Goal: Transaction & Acquisition: Purchase product/service

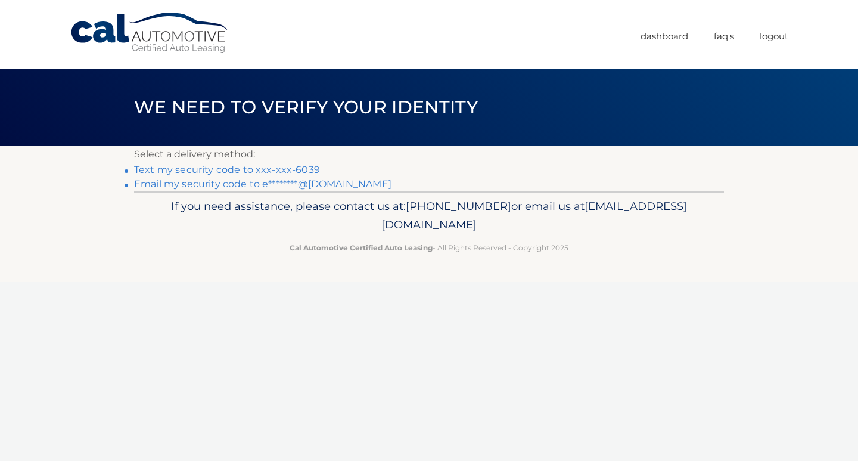
click at [291, 171] on link "Text my security code to xxx-xxx-6039" at bounding box center [227, 169] width 186 height 11
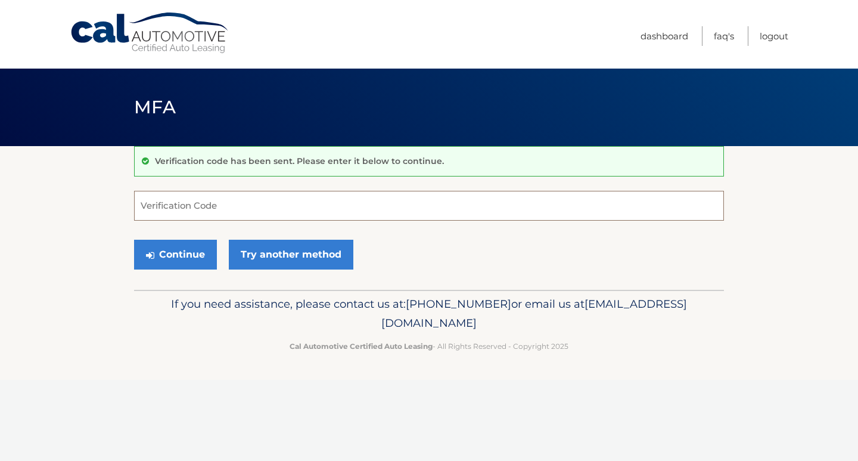
click at [260, 199] on input "Verification Code" at bounding box center [429, 206] width 590 height 30
type input "872294"
click at [189, 253] on button "Continue" at bounding box center [175, 254] width 83 height 30
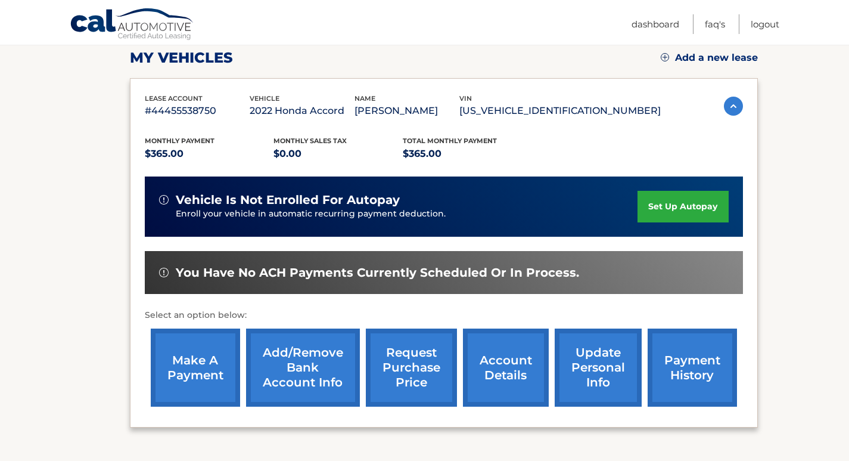
scroll to position [179, 0]
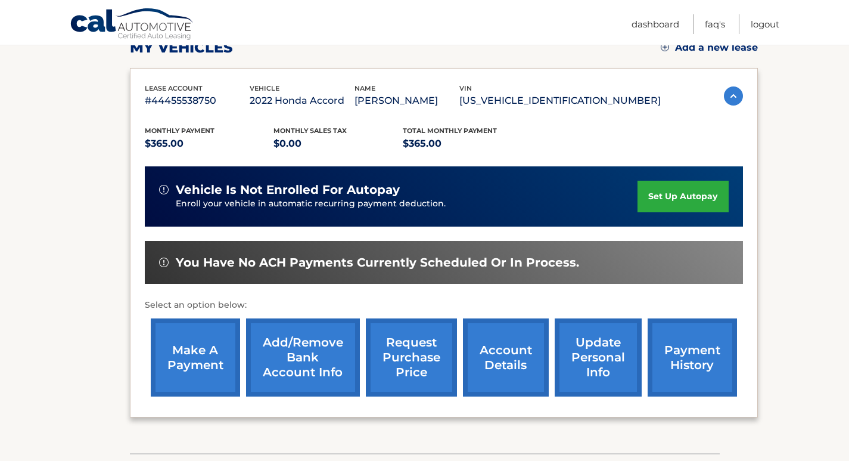
click at [197, 356] on link "make a payment" at bounding box center [195, 357] width 89 height 78
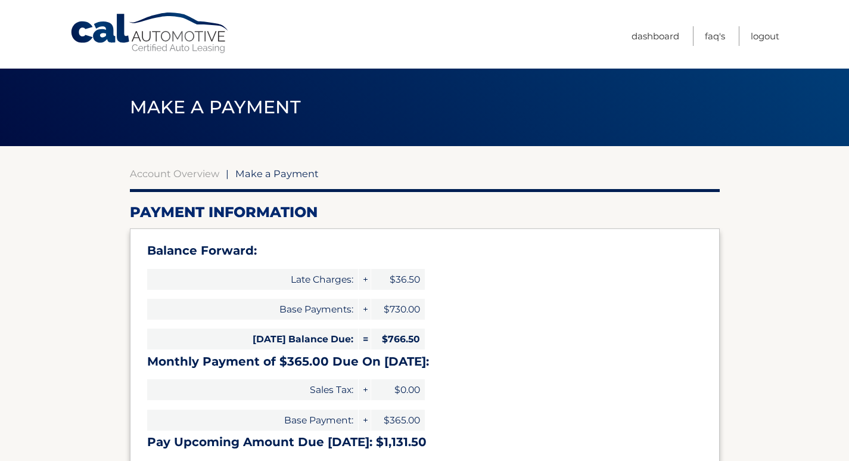
select select "MzYwMDA1MjMtYjk5ZS00MDY0LWEyZDMtNWE1OWE4YzhkZmFm"
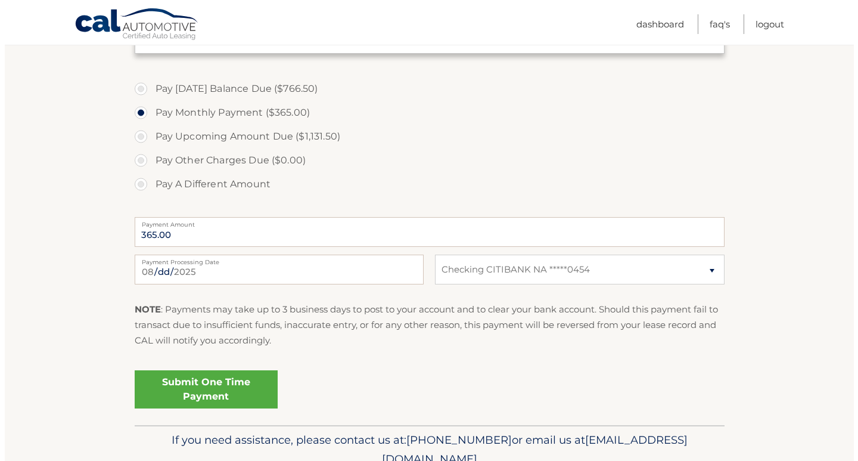
scroll to position [417, 0]
click at [219, 379] on link "Submit One Time Payment" at bounding box center [201, 388] width 143 height 38
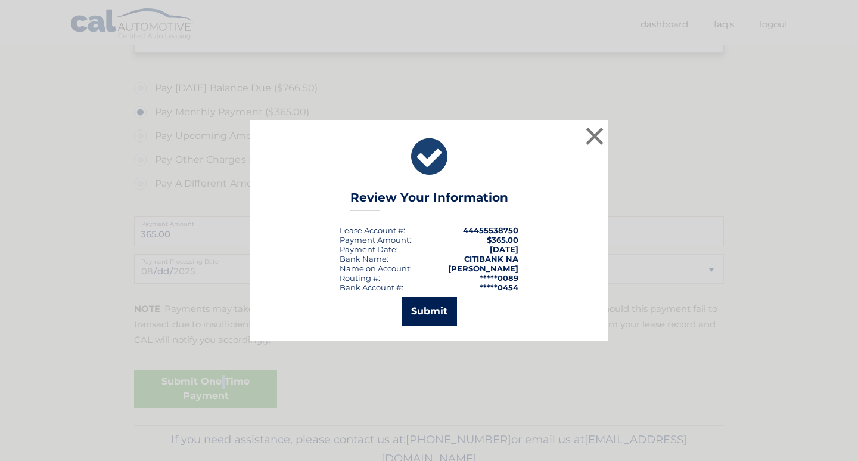
click at [452, 305] on button "Submit" at bounding box center [429, 311] width 55 height 29
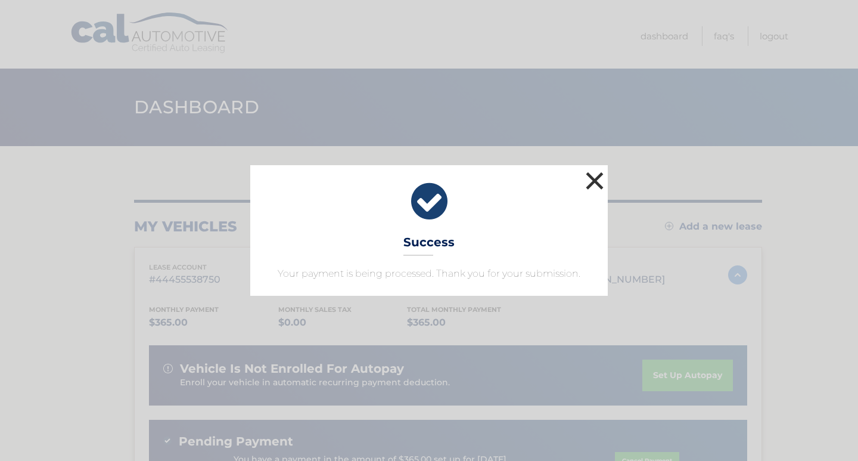
click at [595, 180] on button "×" at bounding box center [595, 181] width 24 height 24
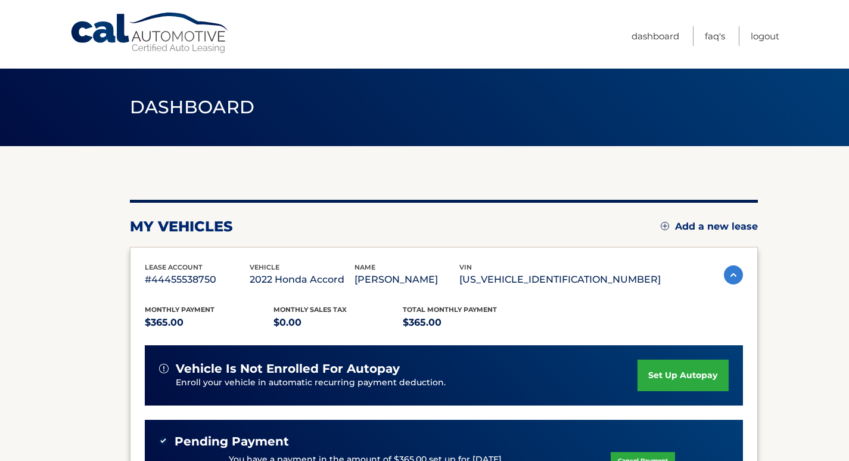
scroll to position [60, 0]
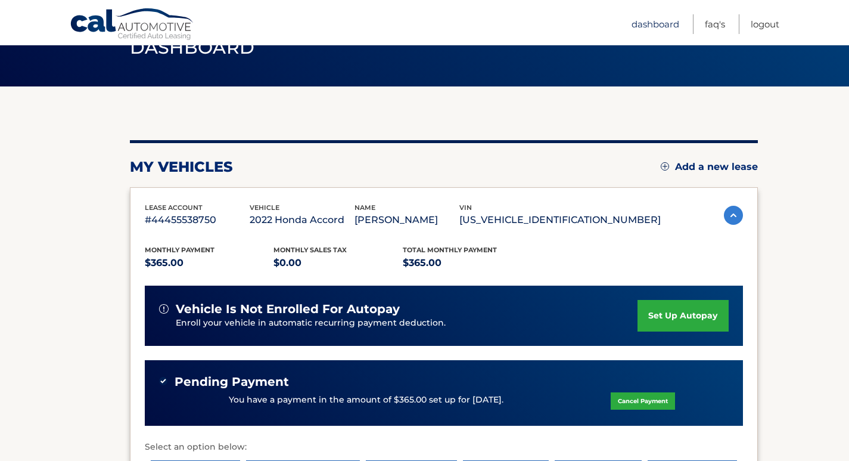
click at [659, 25] on link "Dashboard" at bounding box center [655, 24] width 48 height 20
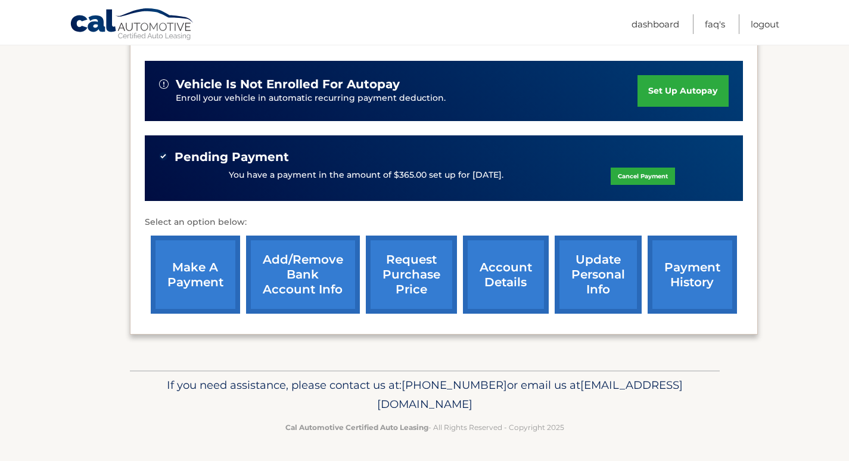
scroll to position [225, 0]
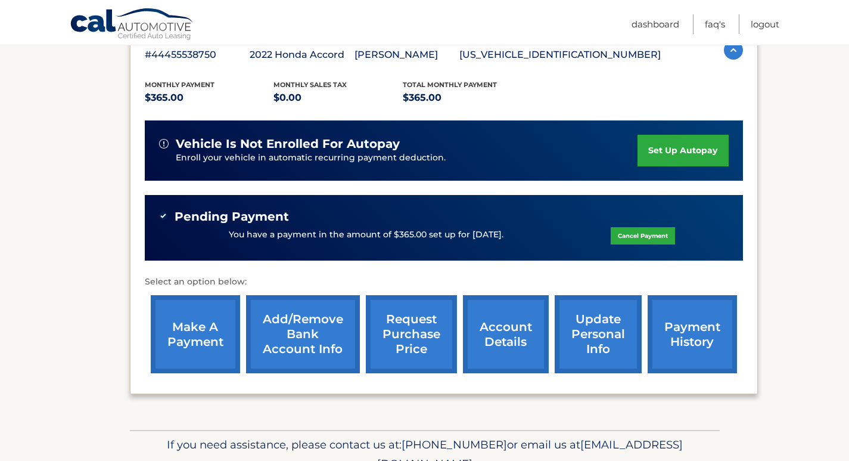
click at [707, 347] on link "payment history" at bounding box center [692, 334] width 89 height 78
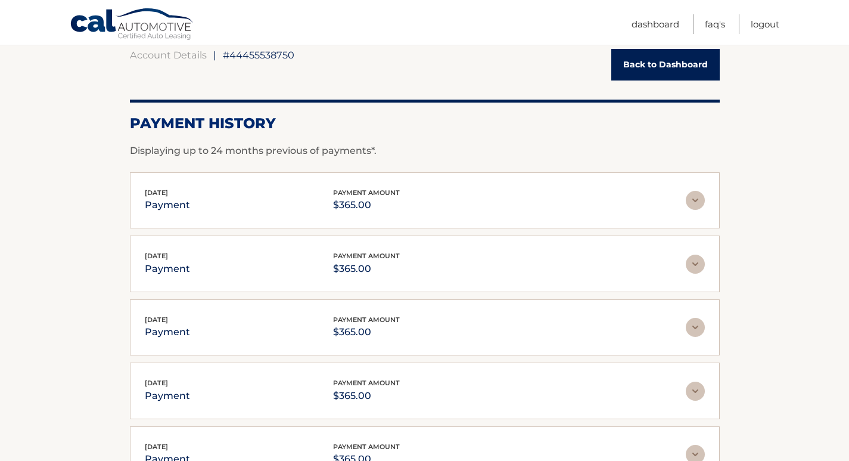
scroll to position [119, 0]
click at [699, 199] on img at bounding box center [695, 199] width 19 height 19
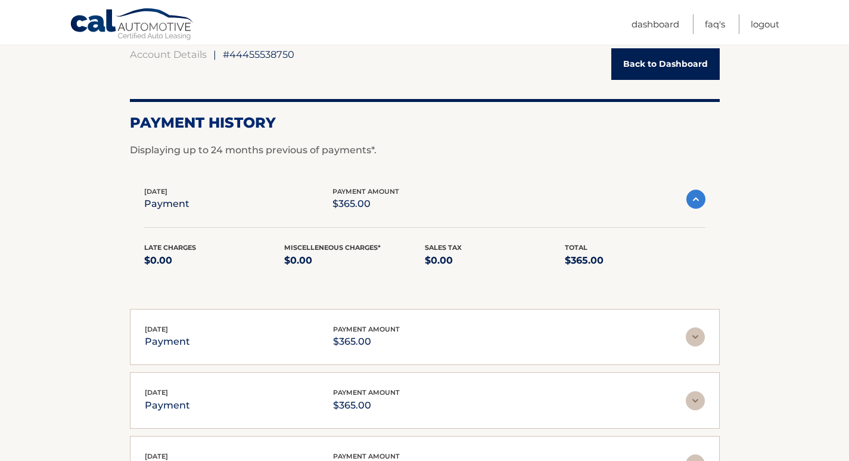
click at [746, 211] on section "Account Details | #44455538750 Back to Dashboard Payment History Displaying up …" at bounding box center [424, 337] width 849 height 620
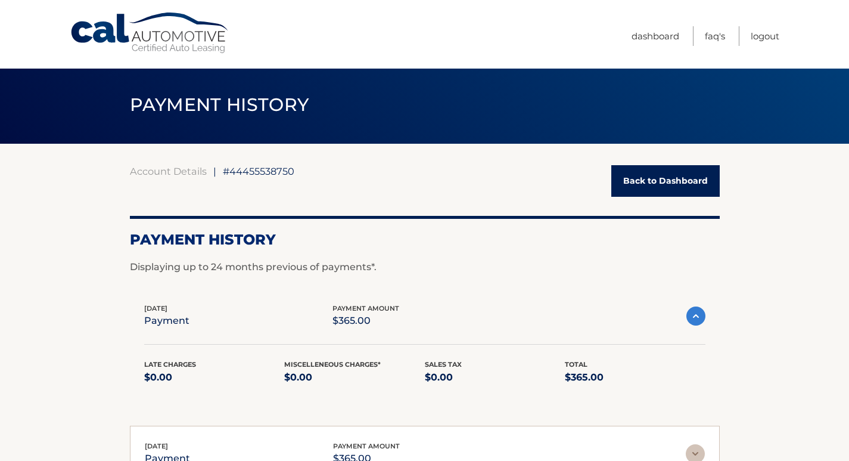
scroll to position [0, 0]
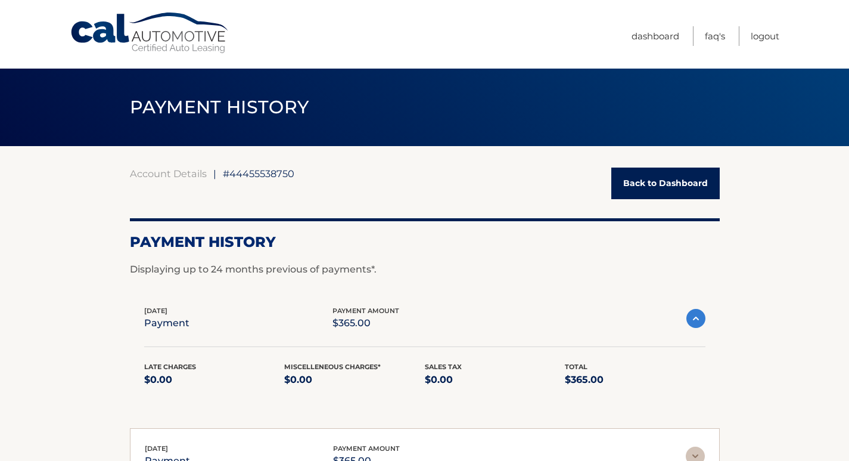
click at [649, 183] on link "Back to Dashboard" at bounding box center [665, 183] width 108 height 32
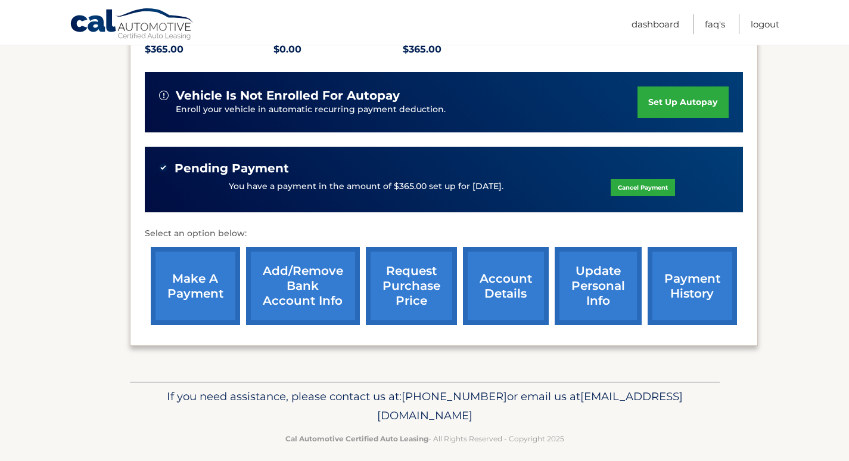
scroll to position [284, 0]
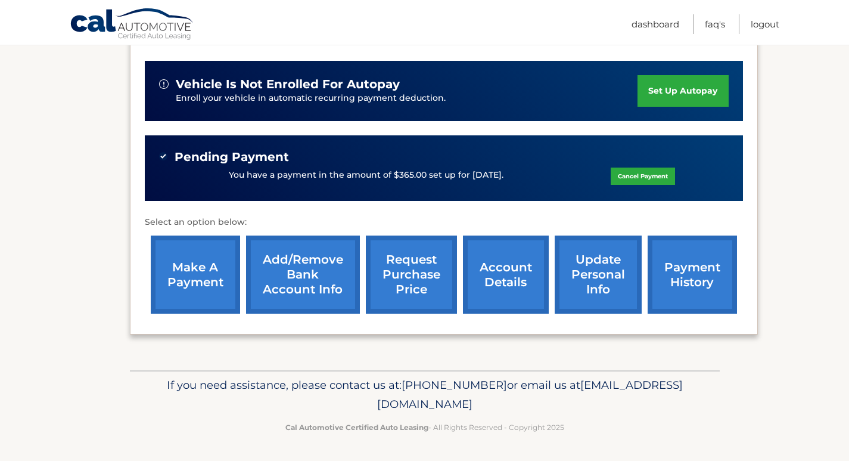
click at [213, 284] on link "make a payment" at bounding box center [195, 274] width 89 height 78
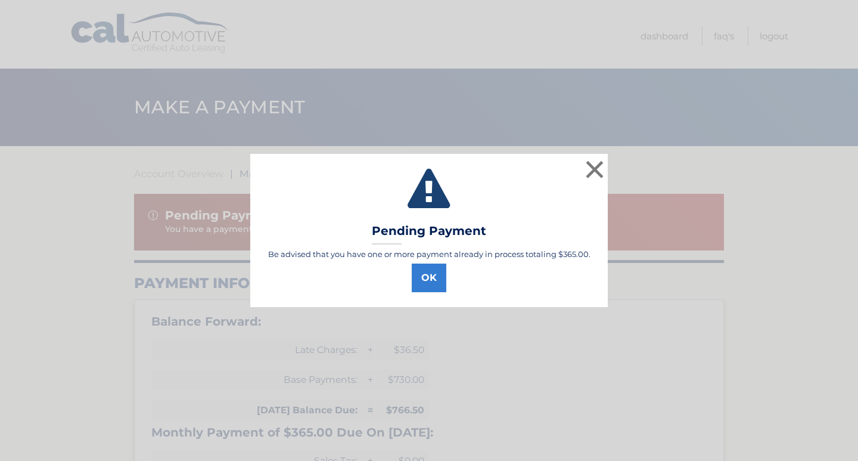
select select "MzYwMDA1MjMtYjk5ZS00MDY0LWEyZDMtNWE1OWE4YzhkZmFm"
click at [428, 283] on button "OK" at bounding box center [429, 277] width 35 height 29
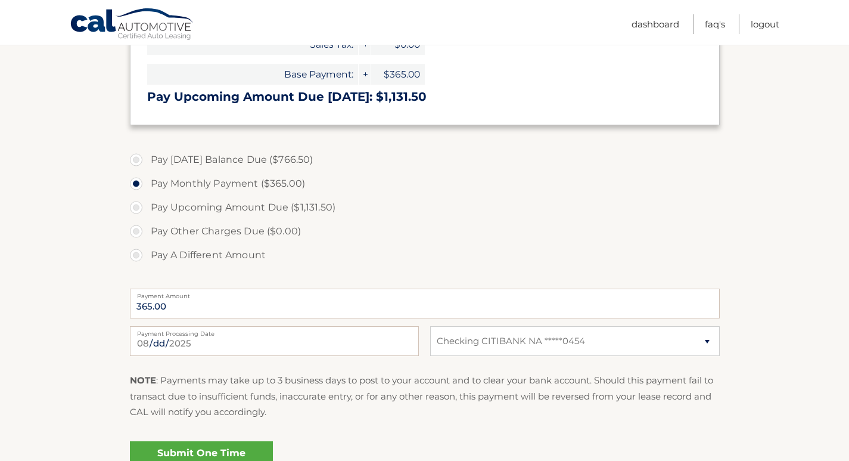
scroll to position [417, 0]
click at [134, 253] on label "Pay A Different Amount" at bounding box center [425, 254] width 590 height 24
click at [135, 253] on input "Pay A Different Amount" at bounding box center [141, 251] width 12 height 19
radio input "true"
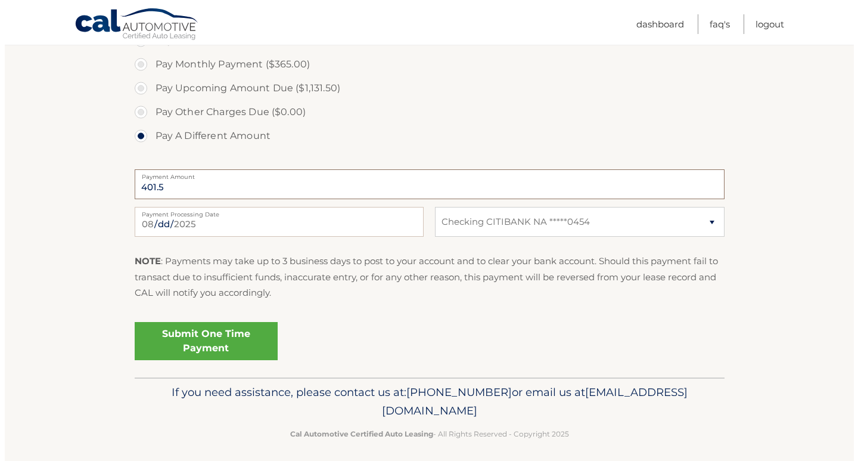
scroll to position [542, 0]
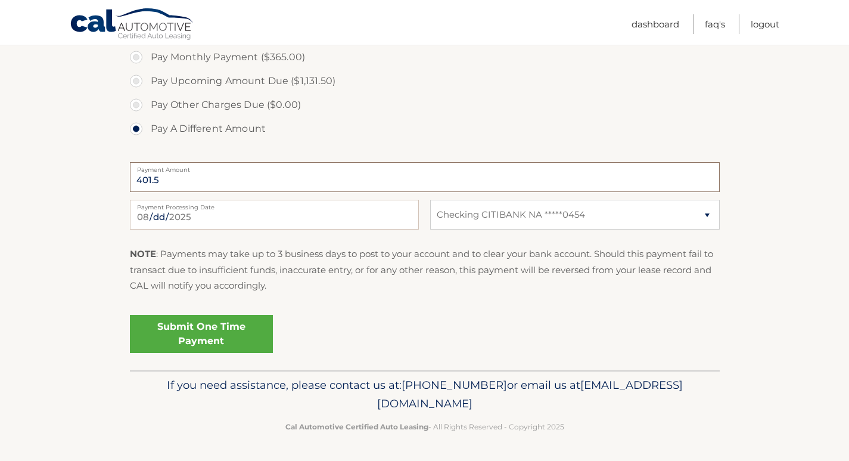
type input "401.5"
click at [242, 324] on link "Submit One Time Payment" at bounding box center [201, 334] width 143 height 38
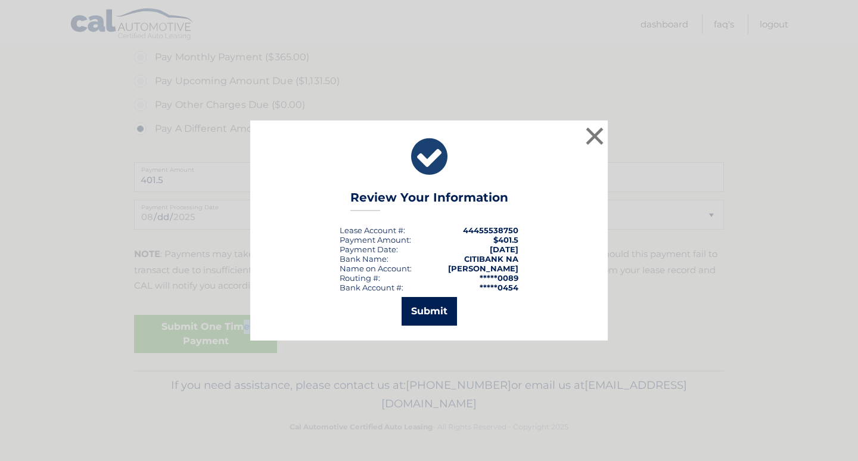
click at [421, 311] on button "Submit" at bounding box center [429, 311] width 55 height 29
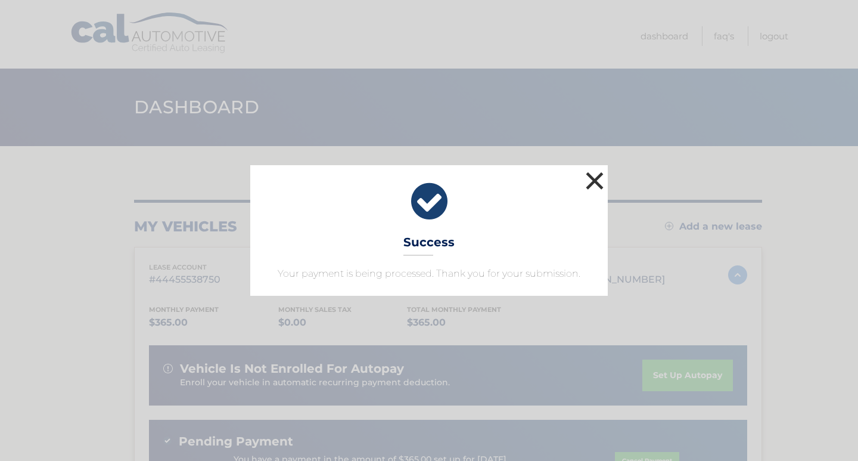
click at [597, 176] on button "×" at bounding box center [595, 181] width 24 height 24
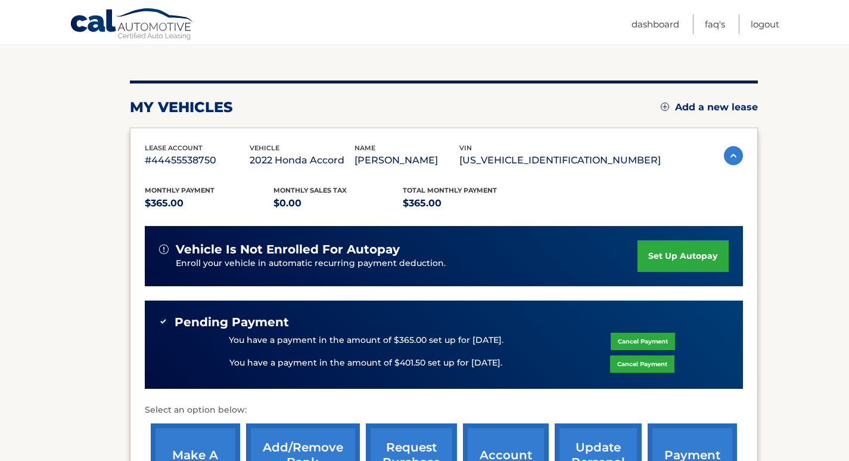
scroll to position [179, 0]
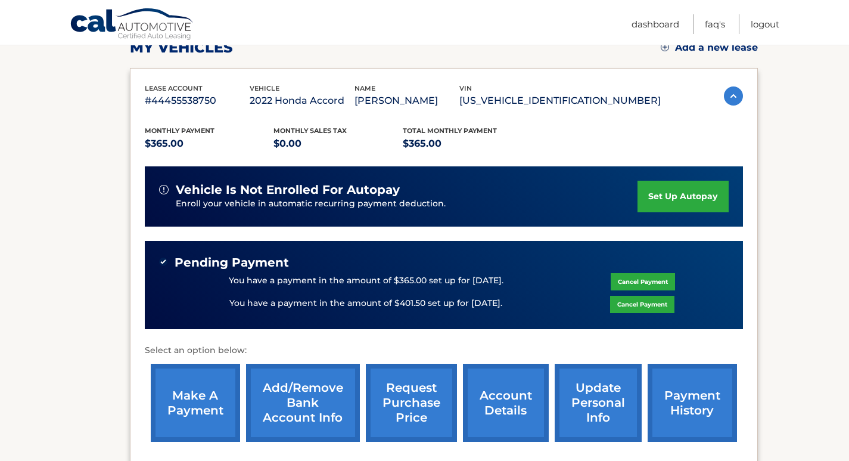
click at [497, 401] on link "account details" at bounding box center [506, 402] width 86 height 78
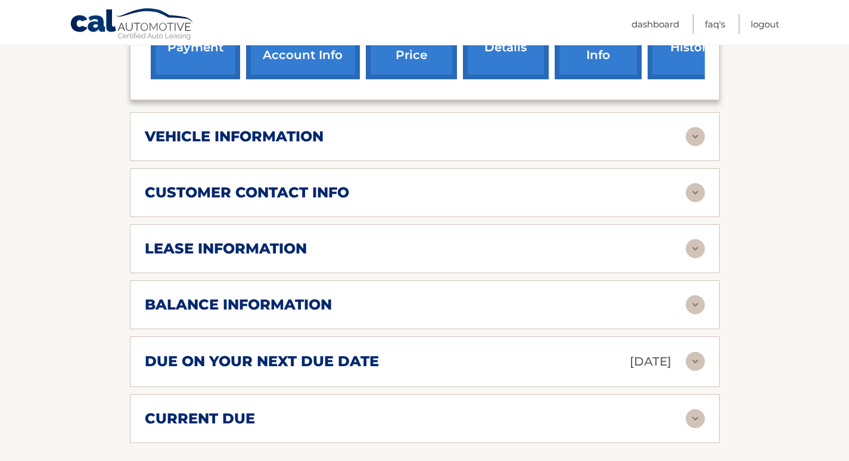
scroll to position [596, 0]
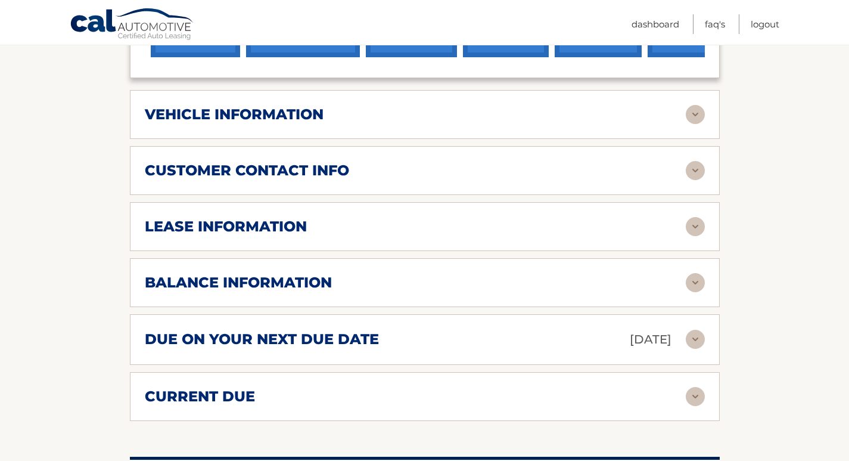
click at [248, 217] on h2 "lease information" at bounding box center [226, 226] width 162 height 18
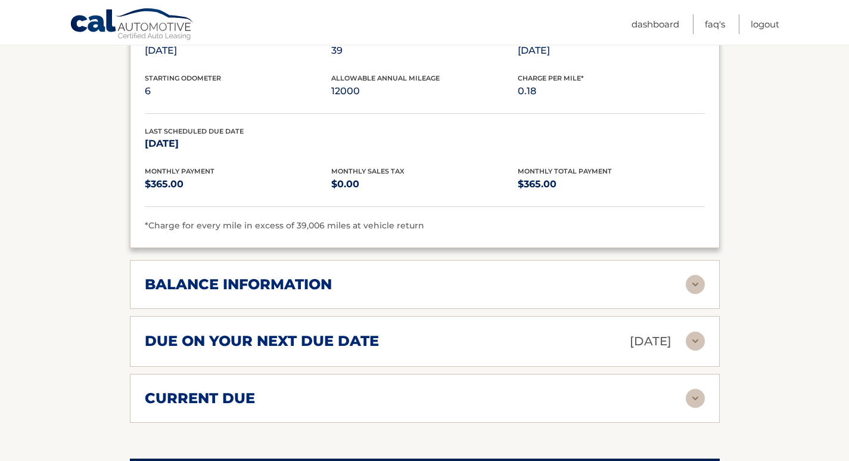
scroll to position [870, 0]
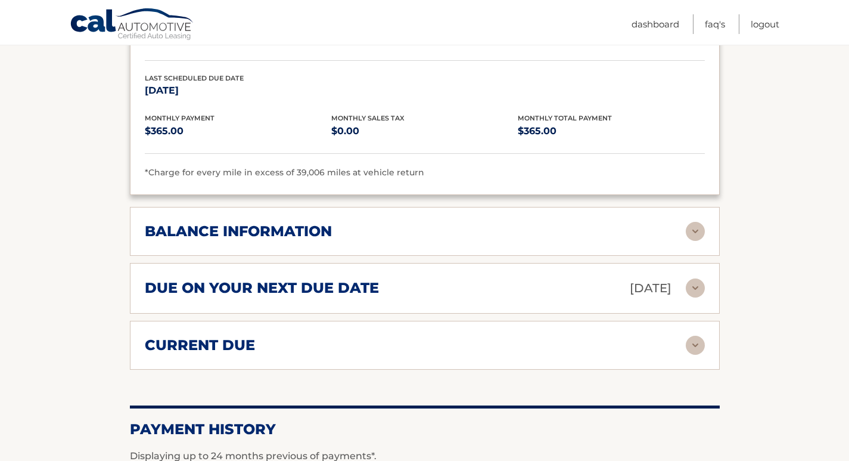
click at [695, 278] on img at bounding box center [695, 287] width 19 height 19
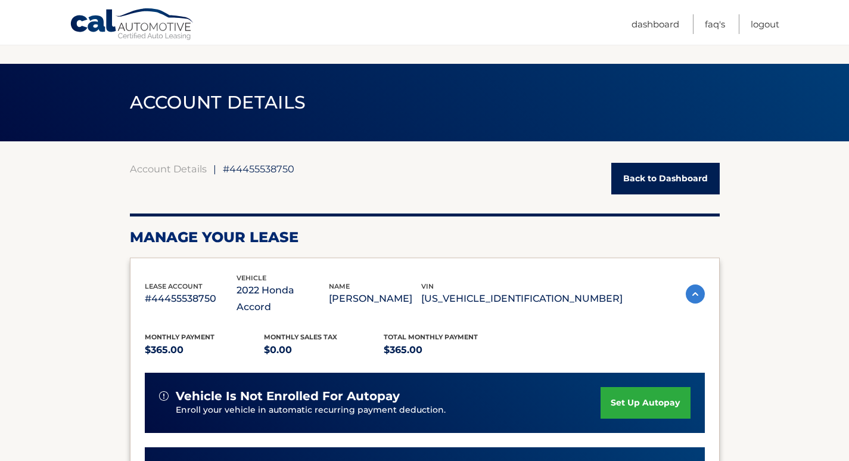
scroll to position [0, 0]
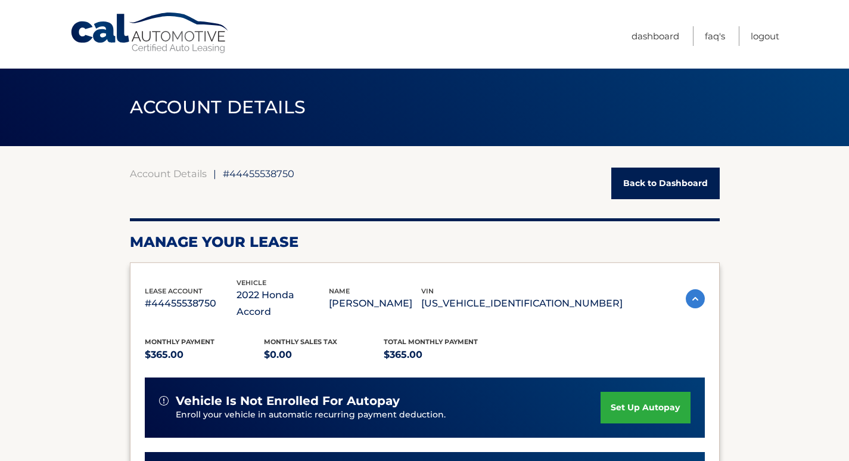
click at [693, 186] on link "Back to Dashboard" at bounding box center [665, 183] width 108 height 32
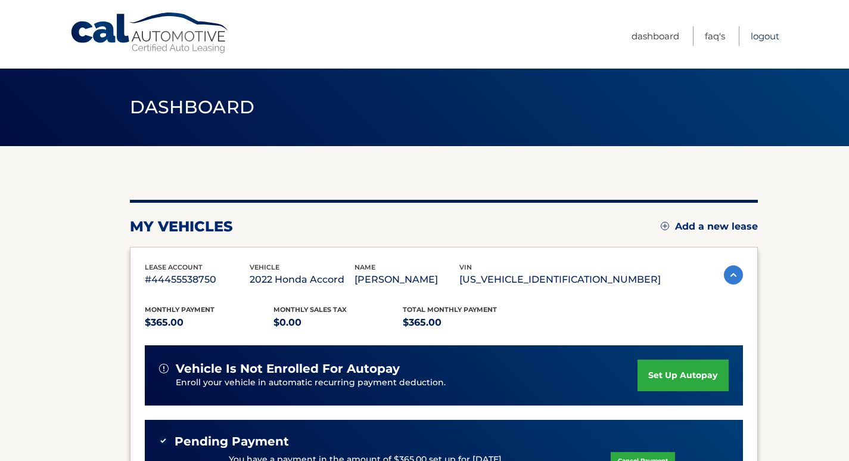
click at [759, 38] on link "Logout" at bounding box center [765, 36] width 29 height 20
